Goal: Contribute content

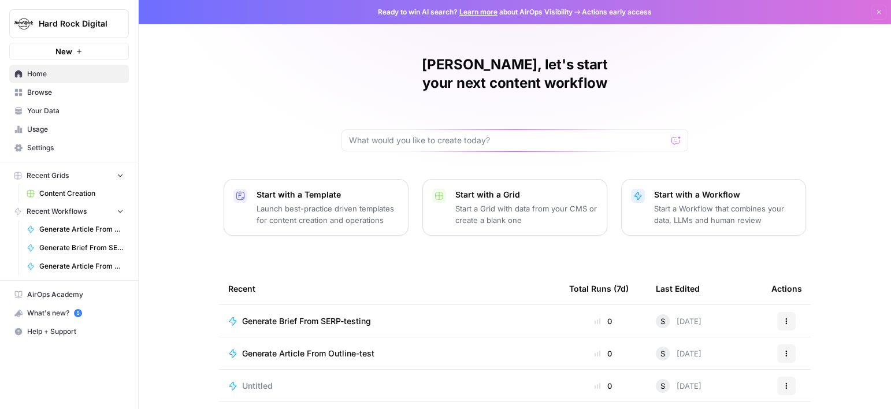
click at [88, 188] on span "Content Creation" at bounding box center [81, 193] width 84 height 10
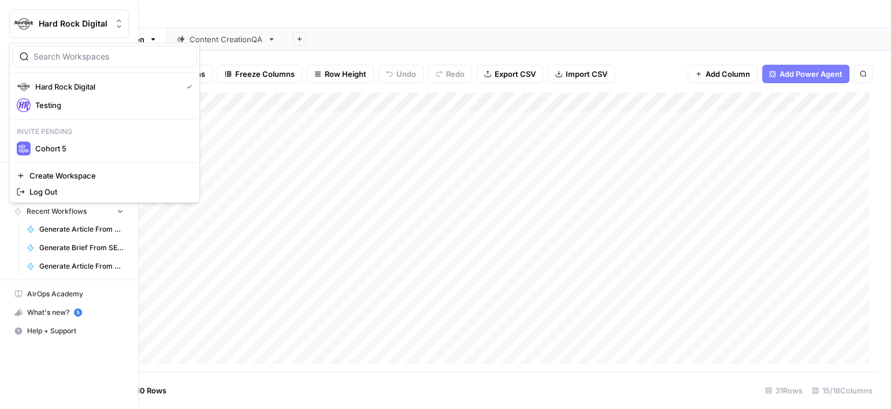
click at [16, 22] on img "Workspace: Hard Rock Digital" at bounding box center [23, 23] width 21 height 21
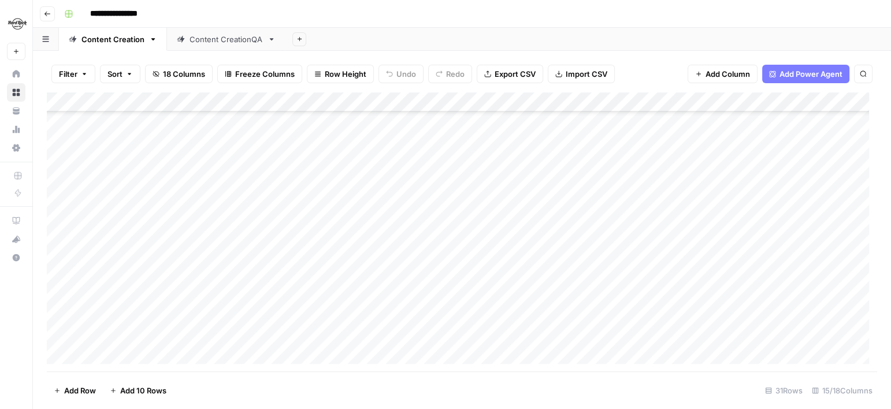
scroll to position [376, 0]
click at [130, 355] on div "Add Column" at bounding box center [462, 231] width 830 height 279
type textarea "**********"
click at [312, 333] on div "Add Column" at bounding box center [462, 231] width 830 height 279
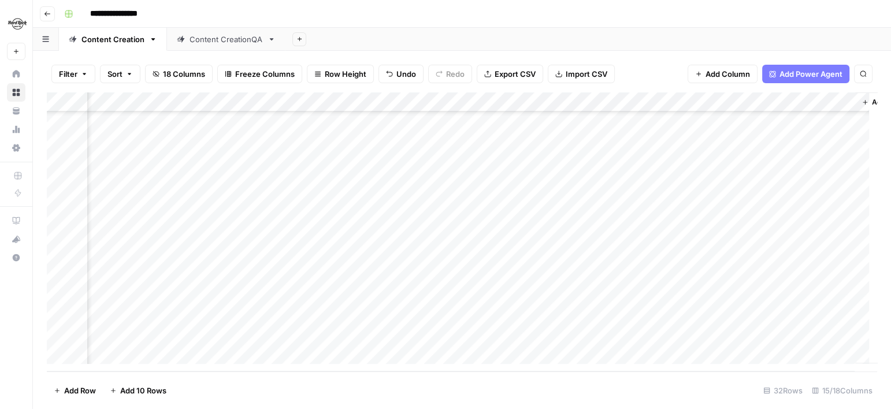
scroll to position [395, 1081]
